Goal: Information Seeking & Learning: Learn about a topic

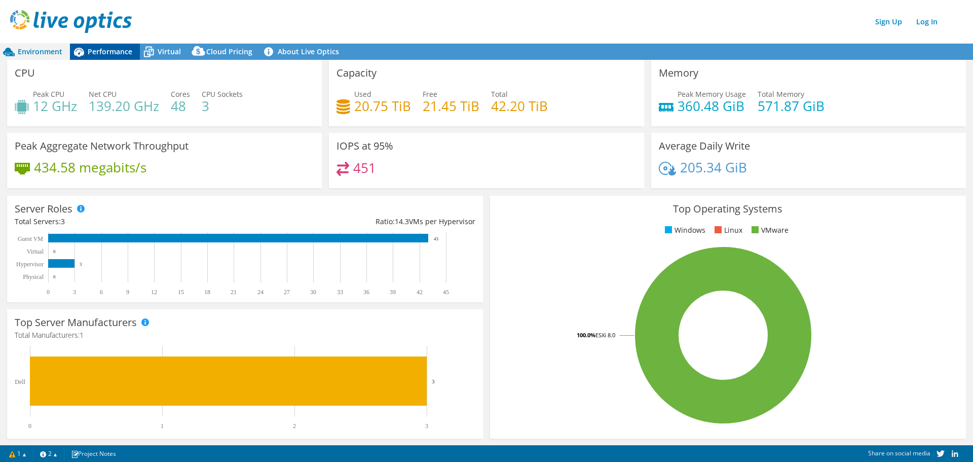
click at [114, 53] on span "Performance" at bounding box center [110, 52] width 45 height 10
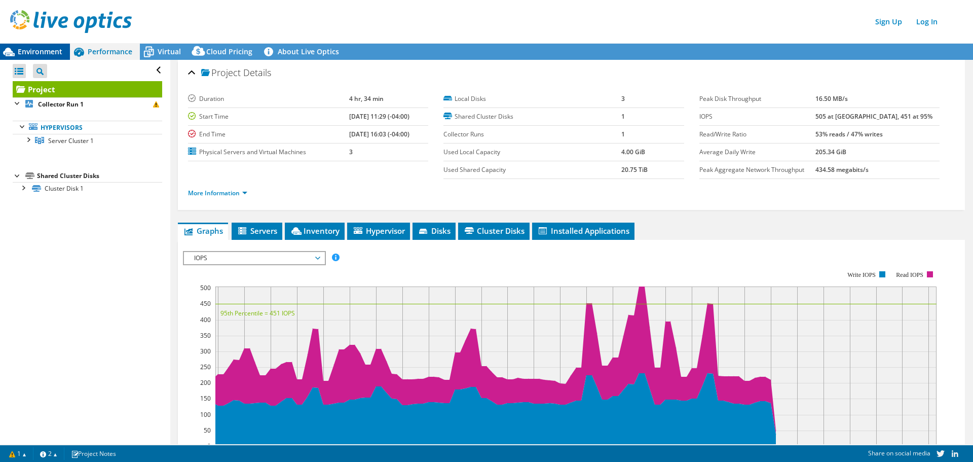
click at [27, 52] on span "Environment" at bounding box center [40, 52] width 45 height 10
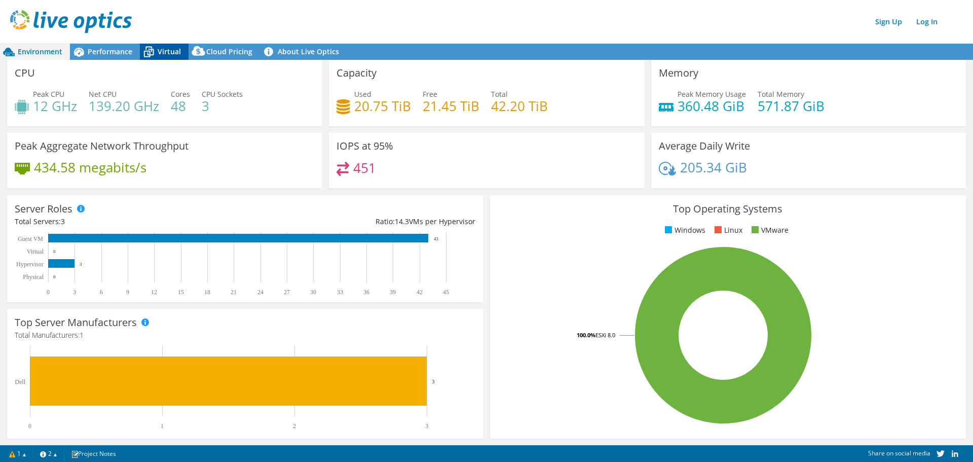
click at [152, 47] on icon at bounding box center [149, 52] width 18 height 18
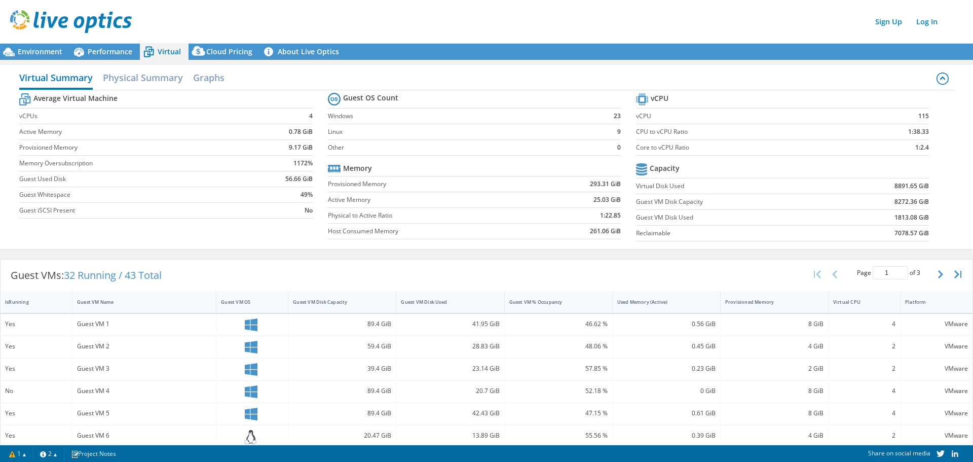
click at [198, 205] on label "Guest iSCSI Present" at bounding box center [133, 210] width 229 height 10
click at [98, 49] on span "Performance" at bounding box center [110, 52] width 45 height 10
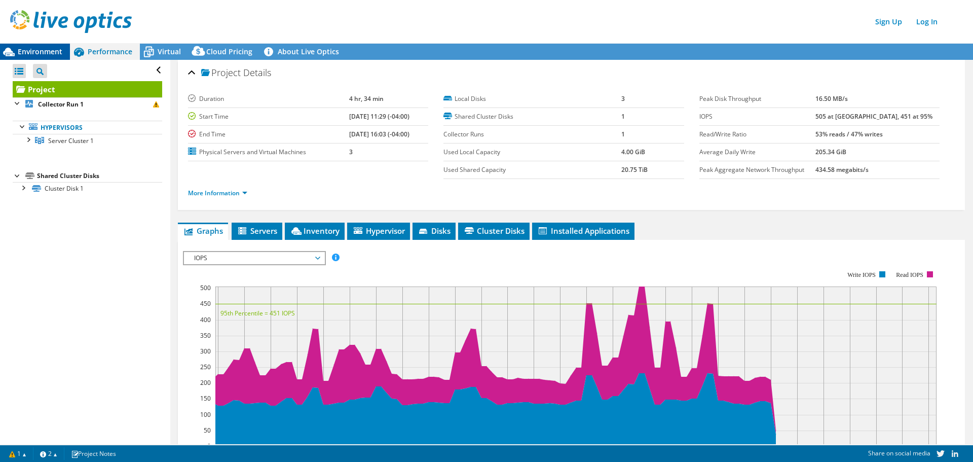
click at [29, 51] on span "Environment" at bounding box center [40, 52] width 45 height 10
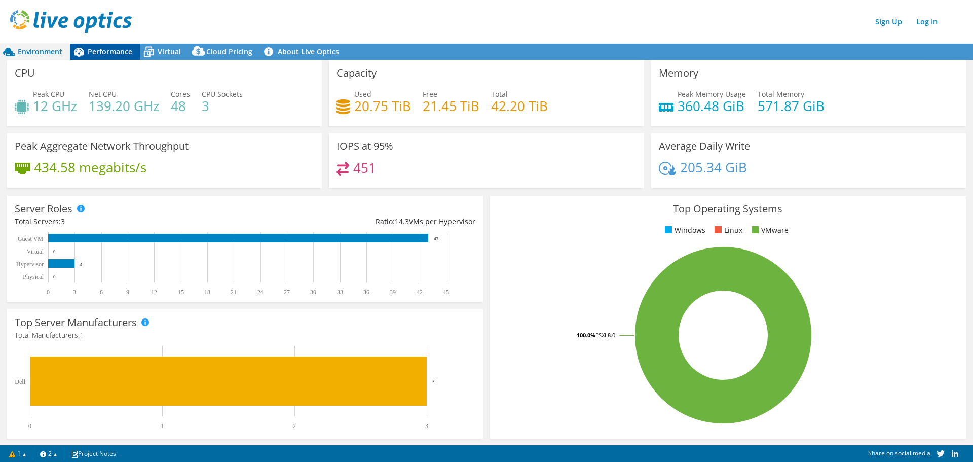
click at [99, 57] on div "Performance" at bounding box center [105, 52] width 70 height 16
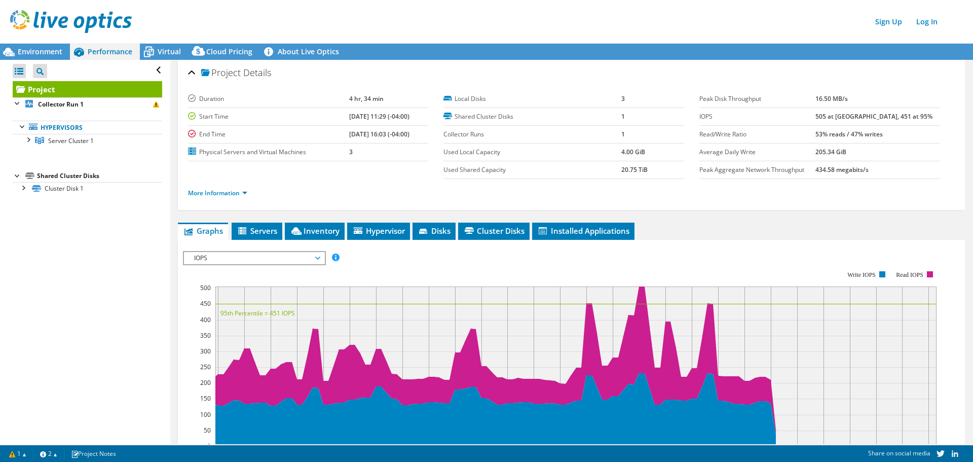
click at [252, 258] on span "IOPS" at bounding box center [254, 258] width 130 height 12
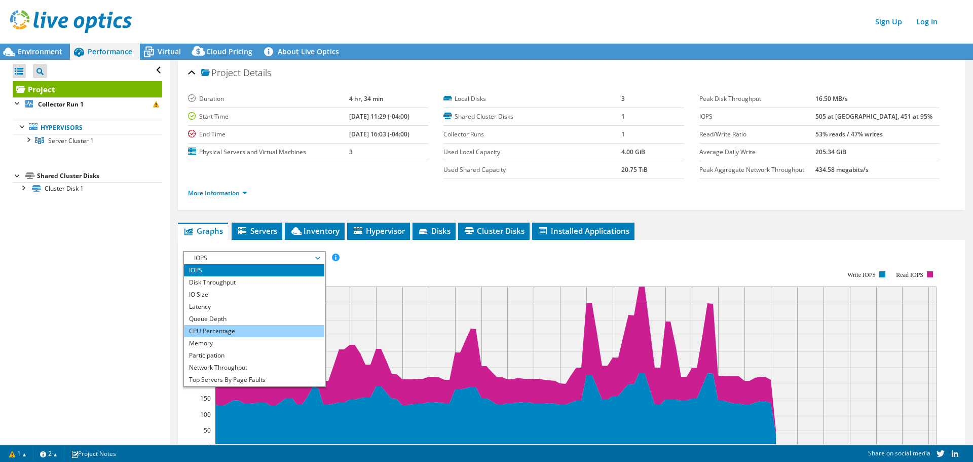
click at [228, 333] on li "CPU Percentage" at bounding box center [254, 331] width 140 height 12
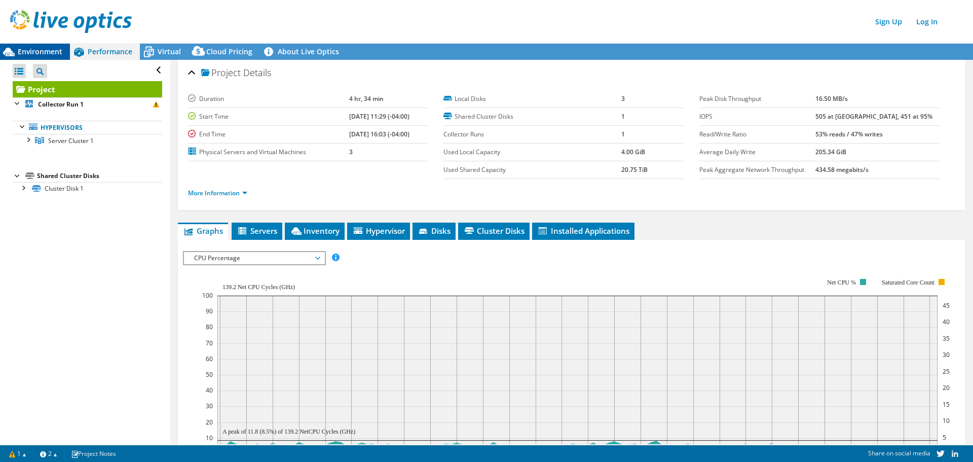
click at [15, 50] on icon at bounding box center [9, 52] width 18 height 18
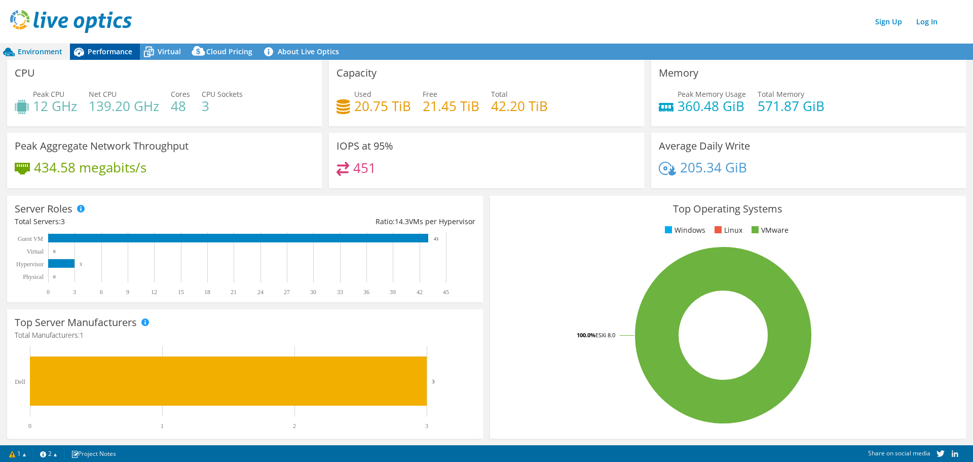
click at [96, 58] on div "Performance" at bounding box center [105, 52] width 70 height 16
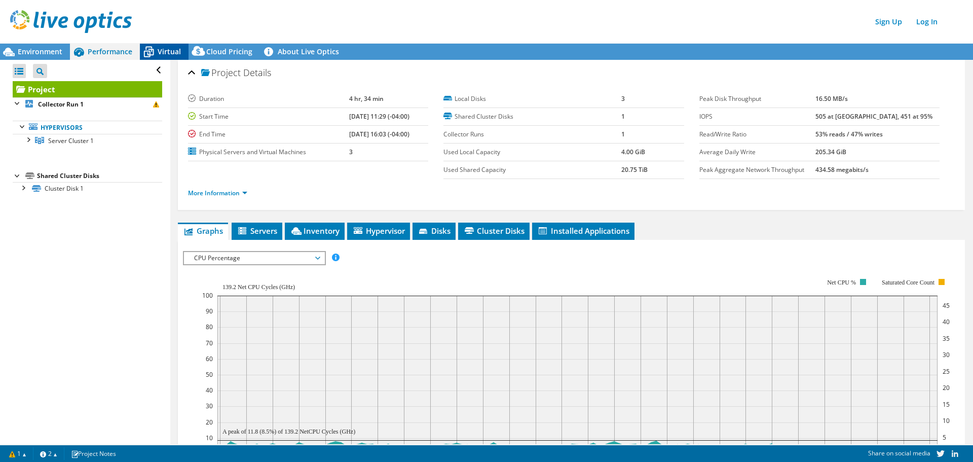
click at [163, 56] on span "Virtual" at bounding box center [169, 52] width 23 height 10
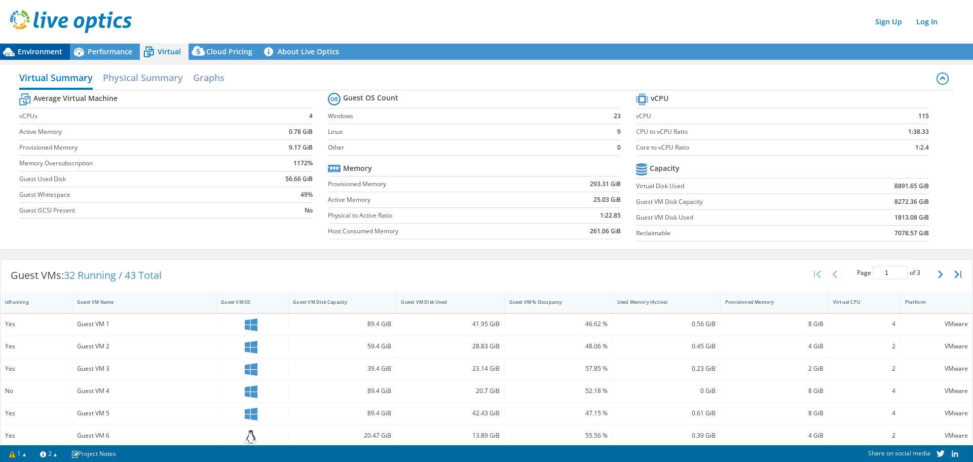
click at [46, 49] on span "Environment" at bounding box center [40, 52] width 45 height 10
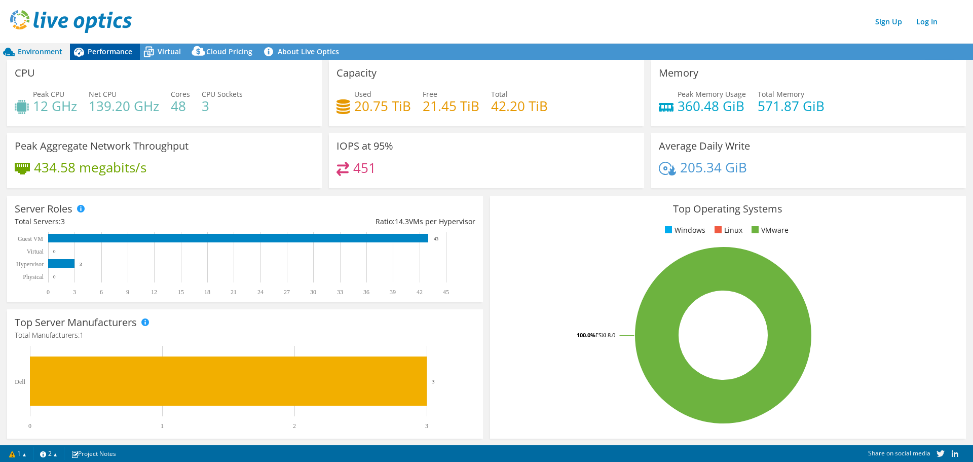
click at [112, 45] on div "Performance" at bounding box center [105, 52] width 70 height 16
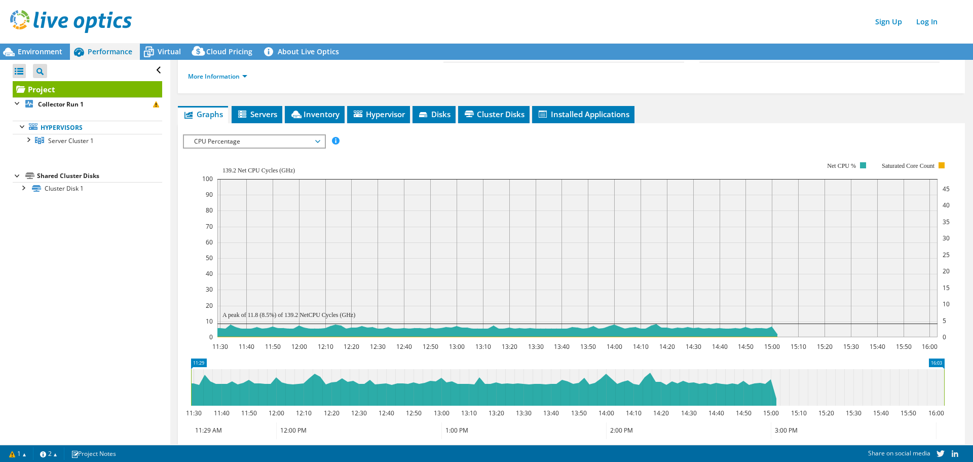
scroll to position [119, 0]
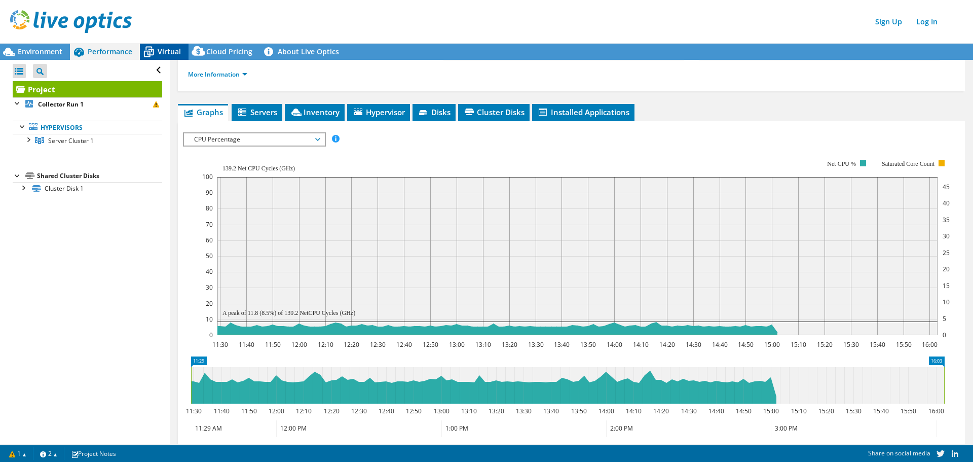
click at [146, 49] on icon at bounding box center [148, 49] width 7 height 4
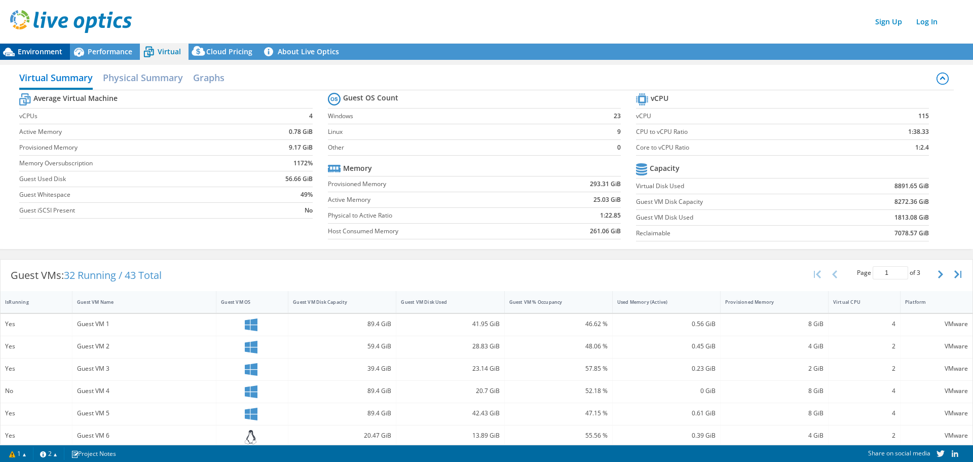
click at [44, 49] on span "Environment" at bounding box center [40, 52] width 45 height 10
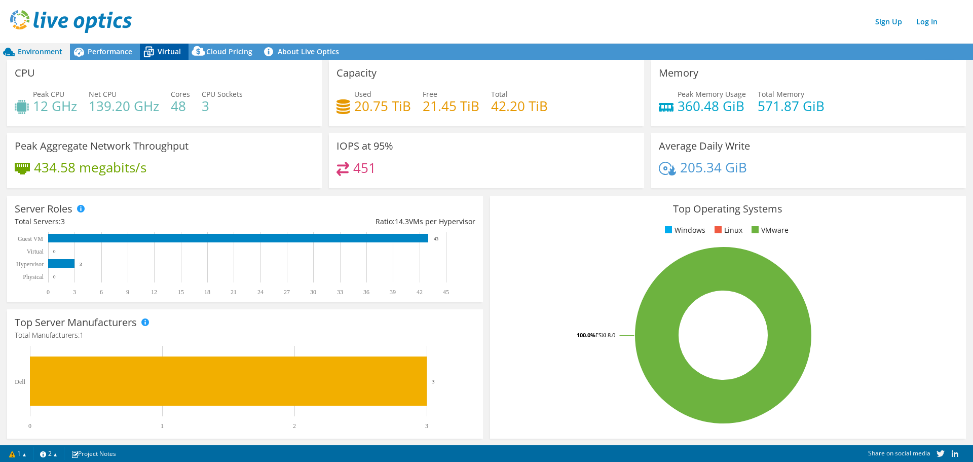
click at [166, 55] on span "Virtual" at bounding box center [169, 52] width 23 height 10
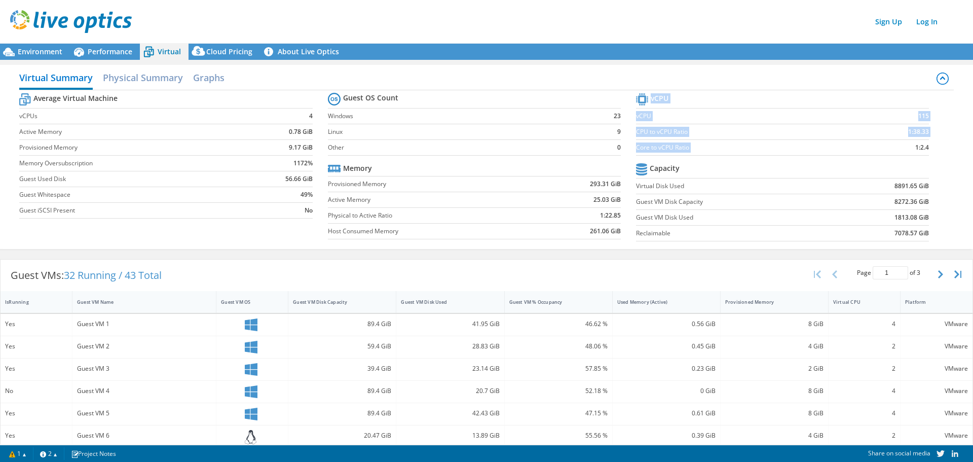
drag, startPoint x: 907, startPoint y: 151, endPoint x: 929, endPoint y: 149, distance: 21.4
click at [929, 149] on section "vCPU vCPU 115 CPU to vCPU Ratio 1:38.33 Core to vCPU Ratio 1:2.4 Capacity Virtu…" at bounding box center [790, 169] width 308 height 156
click at [881, 149] on td "1:2.4" at bounding box center [890, 148] width 77 height 16
click at [45, 51] on span "Environment" at bounding box center [40, 52] width 45 height 10
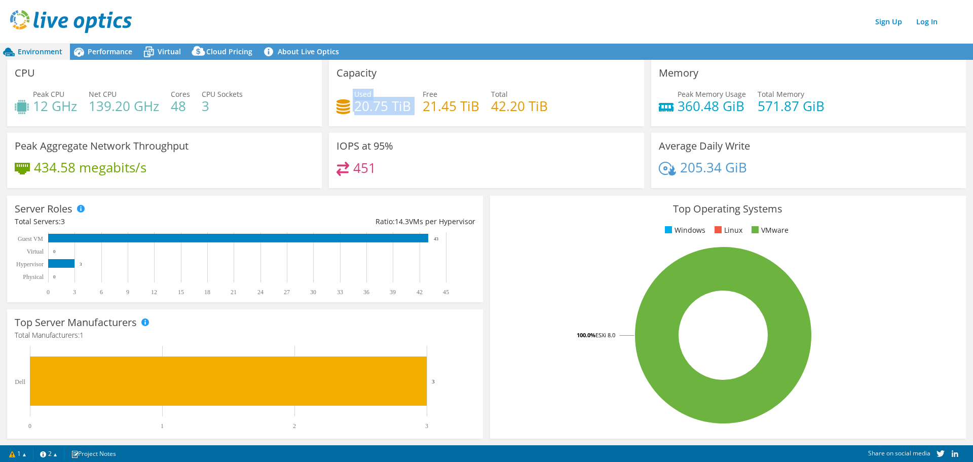
drag, startPoint x: 350, startPoint y: 104, endPoint x: 409, endPoint y: 104, distance: 58.3
click at [409, 104] on div "Used 20.75 TiB Free 21.45 TiB Total 42.20 TiB" at bounding box center [487, 105] width 300 height 33
click at [396, 139] on div "IOPS at 95% 451" at bounding box center [486, 160] width 315 height 55
click at [93, 51] on span "Performance" at bounding box center [110, 52] width 45 height 10
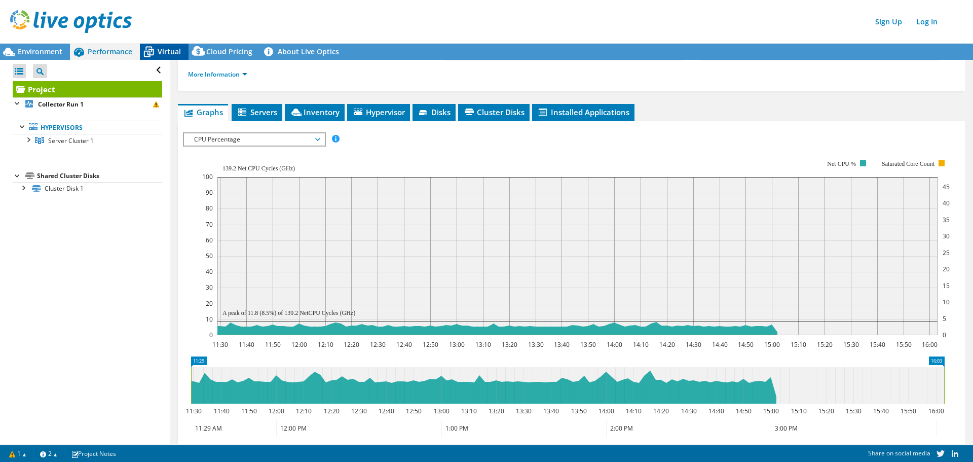
click at [144, 53] on icon at bounding box center [149, 53] width 10 height 8
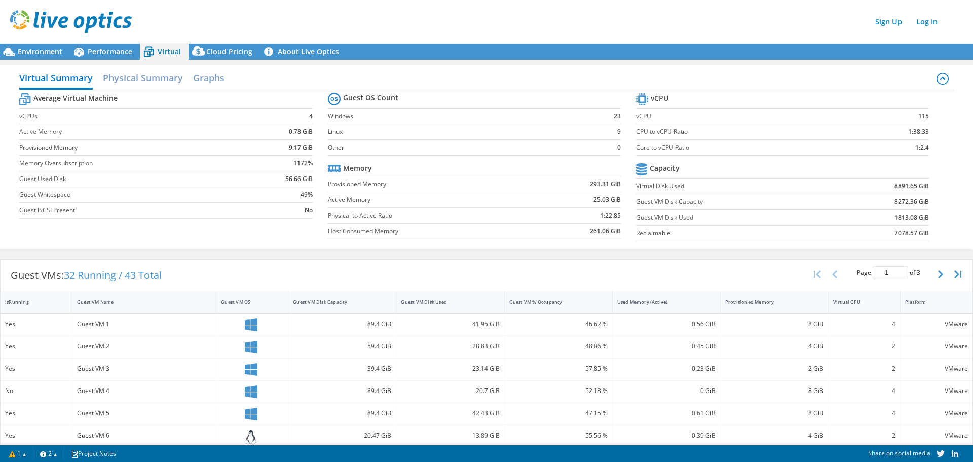
click at [294, 179] on b "56.66 GiB" at bounding box center [298, 179] width 27 height 10
click at [36, 46] on div "Environment" at bounding box center [35, 52] width 70 height 16
